Goal: Task Accomplishment & Management: Manage account settings

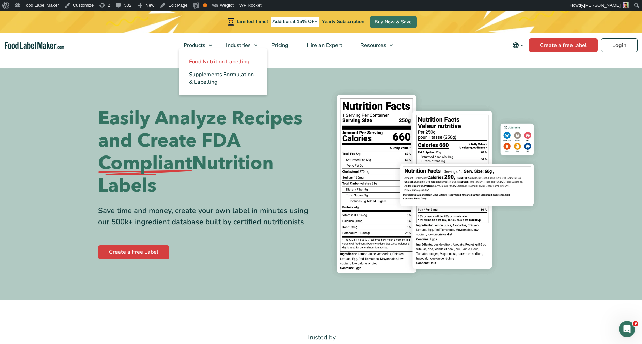
click at [205, 61] on span "Food Nutrition Labelling" at bounding box center [219, 61] width 61 height 7
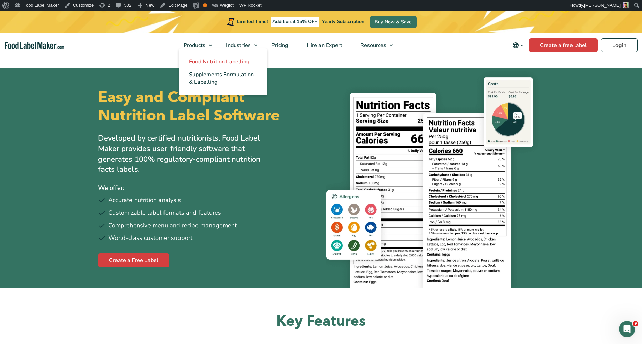
click at [215, 59] on span "Food Nutrition Labelling" at bounding box center [219, 61] width 61 height 7
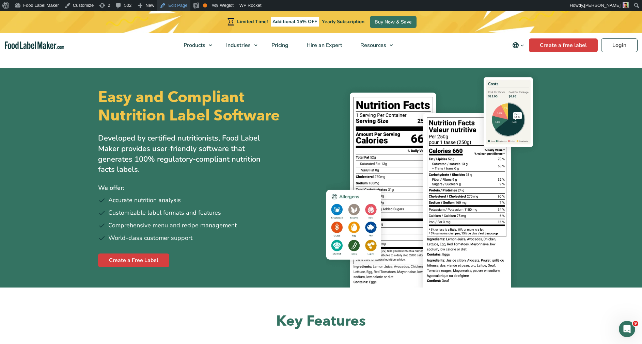
click at [165, 5] on link "Edit Page" at bounding box center [173, 5] width 33 height 11
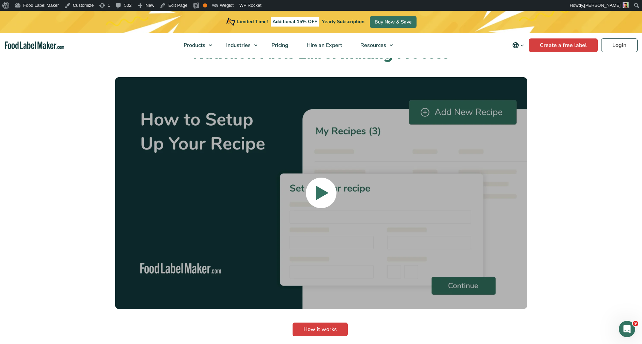
scroll to position [1541, 0]
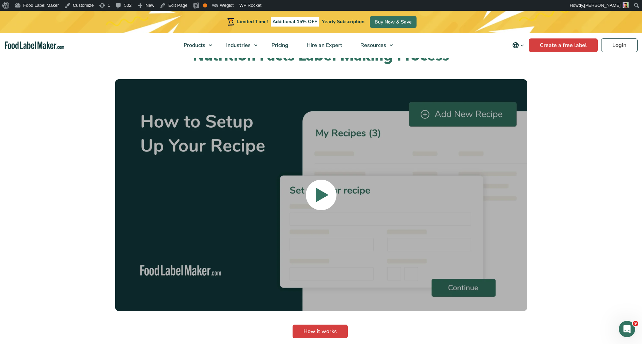
click at [315, 180] on icon at bounding box center [322, 195] width 14 height 174
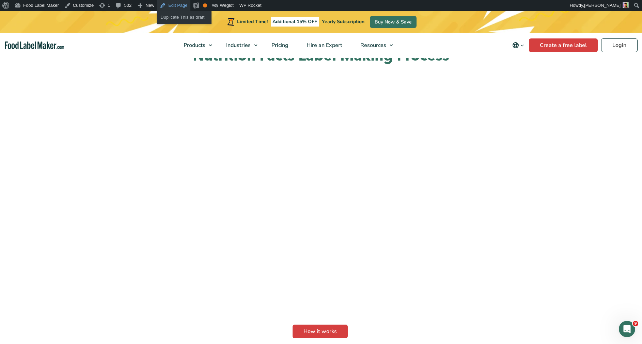
click at [163, 5] on link "Edit Page" at bounding box center [173, 5] width 33 height 11
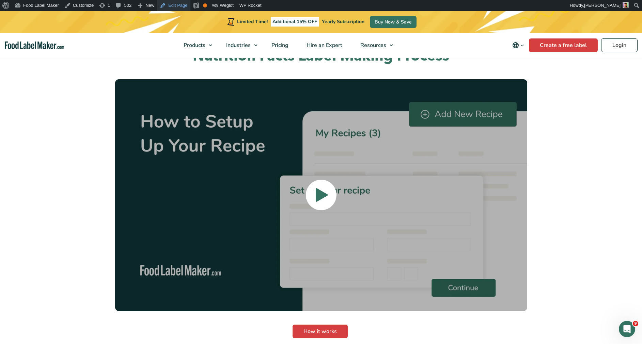
click at [171, 3] on link "Edit Page" at bounding box center [173, 5] width 33 height 11
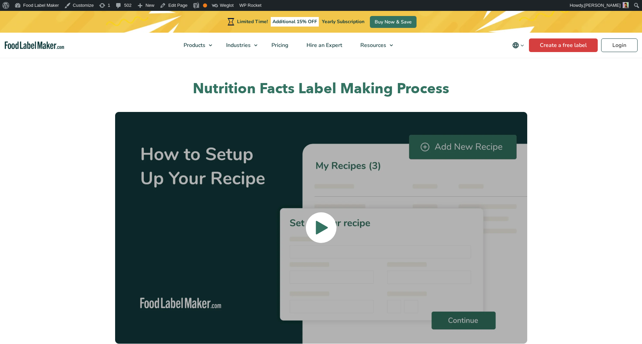
scroll to position [1507, 0]
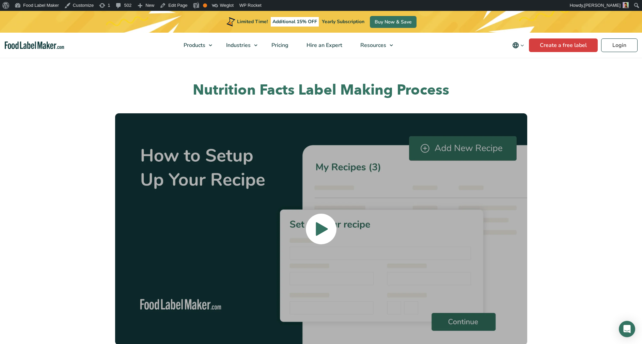
click at [432, 211] on img at bounding box center [321, 229] width 412 height 232
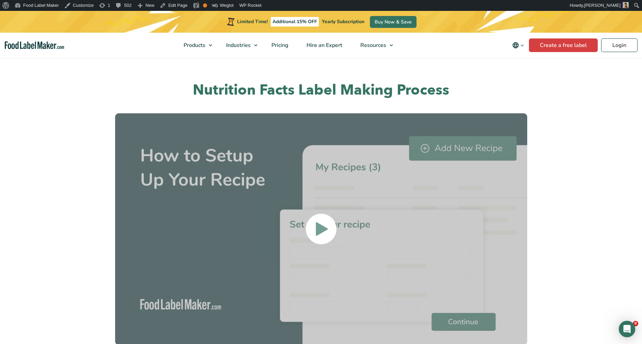
scroll to position [0, 0]
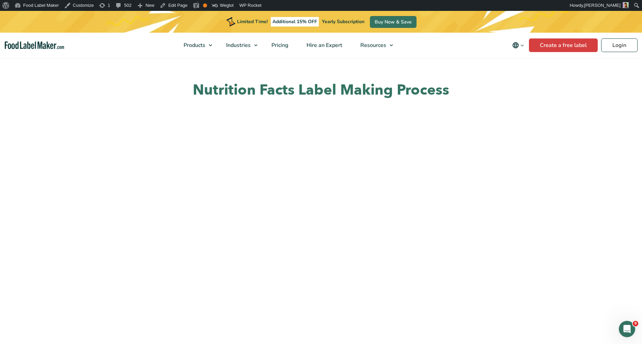
click at [562, 125] on section "Nutrition Facts Label Making Process How it works" at bounding box center [321, 241] width 642 height 374
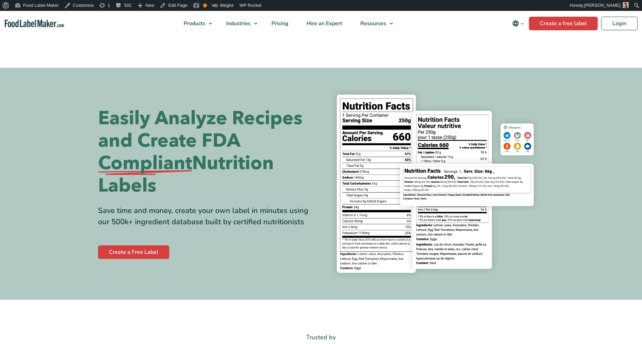
click at [0, 0] on div "Buy Now & Save" at bounding box center [0, 0] width 0 height 0
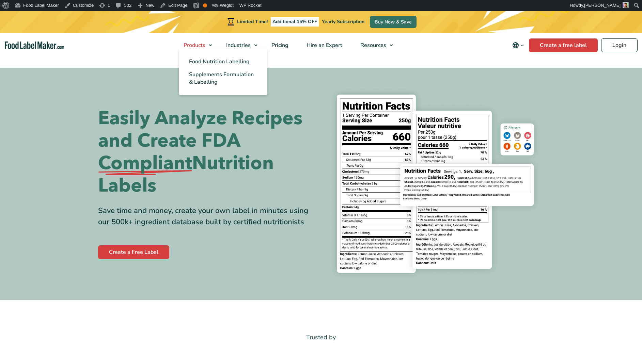
click at [211, 45] on link "Products" at bounding box center [195, 45] width 41 height 25
click at [235, 65] on span "Food Nutrition Labelling" at bounding box center [219, 61] width 61 height 7
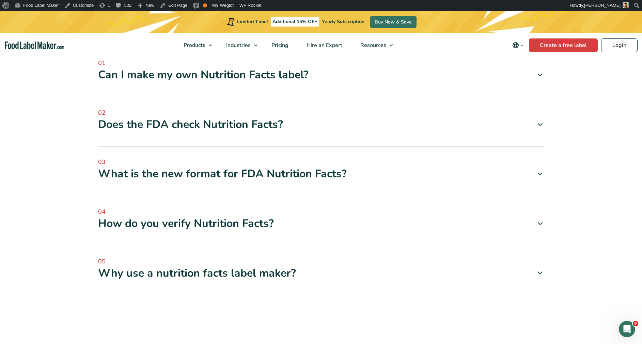
scroll to position [2085, 0]
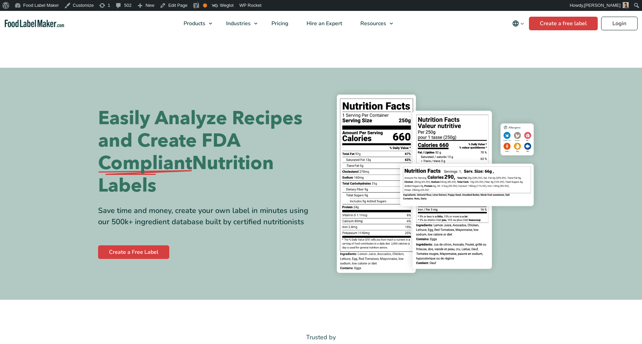
click at [616, 23] on link "Login" at bounding box center [619, 24] width 36 height 14
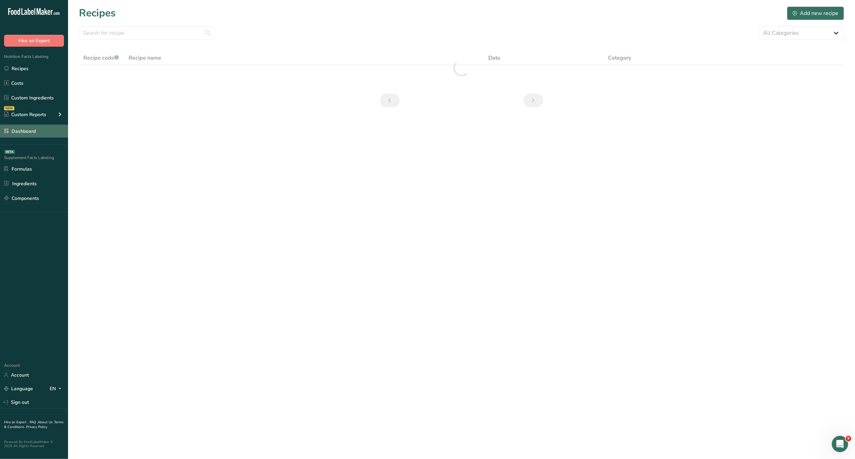
click at [49, 136] on link "Dashboard" at bounding box center [34, 131] width 68 height 13
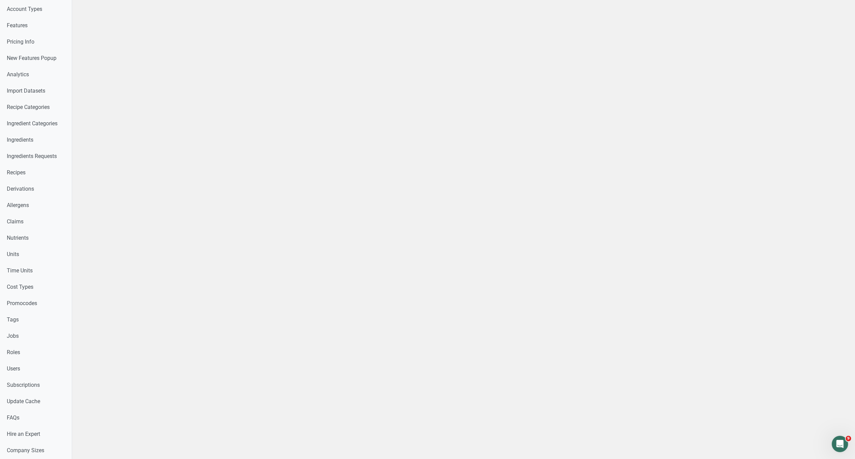
scroll to position [87, 0]
click at [44, 356] on link "Roles" at bounding box center [36, 348] width 72 height 16
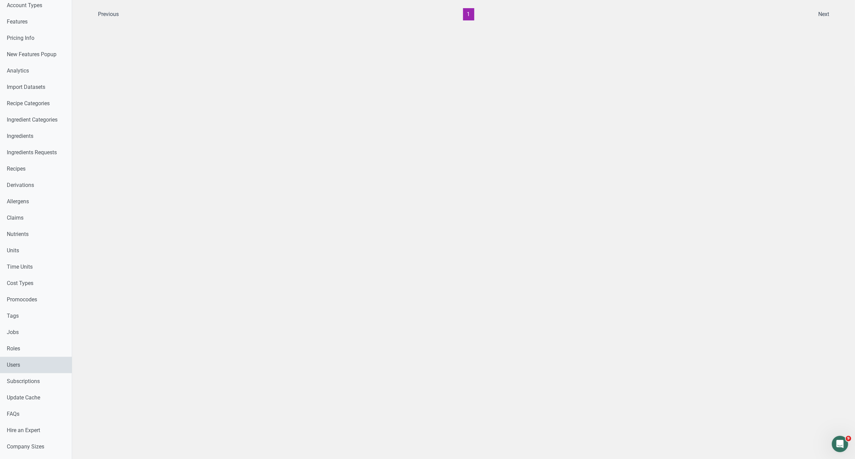
click at [48, 358] on link "Users" at bounding box center [36, 365] width 72 height 16
select select
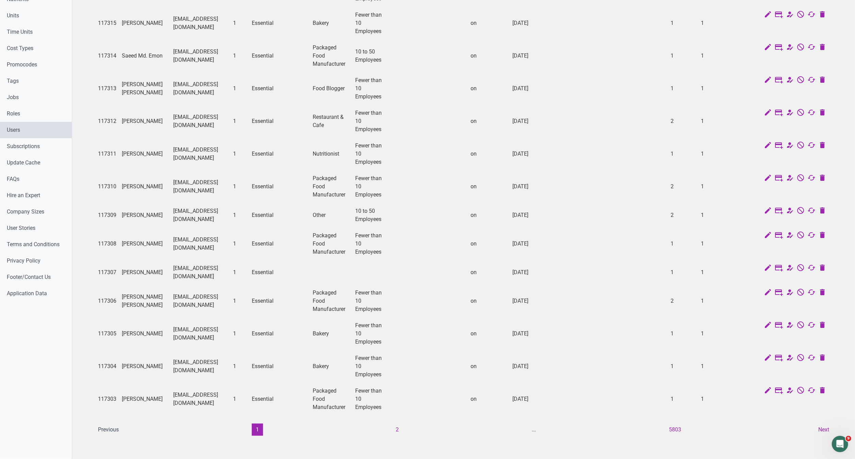
scroll to position [349, 0]
click at [398, 423] on button "2" at bounding box center [397, 429] width 11 height 12
